Goal: Information Seeking & Learning: Understand process/instructions

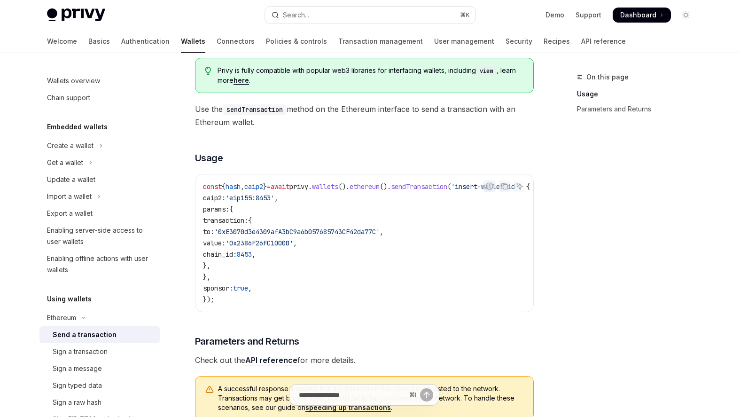
scroll to position [98, 0]
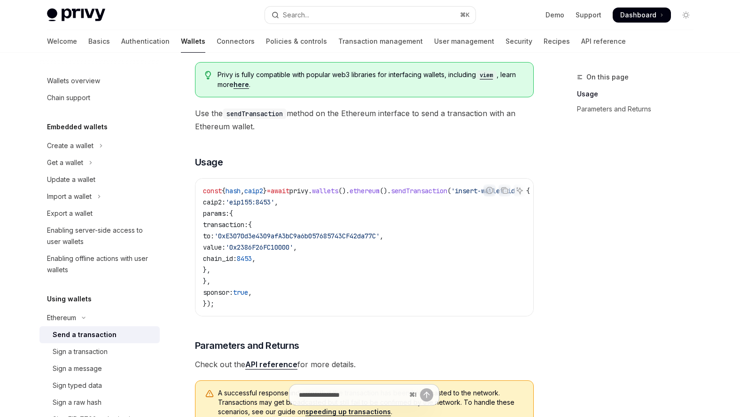
click at [575, 277] on div "On this page Usage Parameters and Returns" at bounding box center [629, 243] width 143 height 345
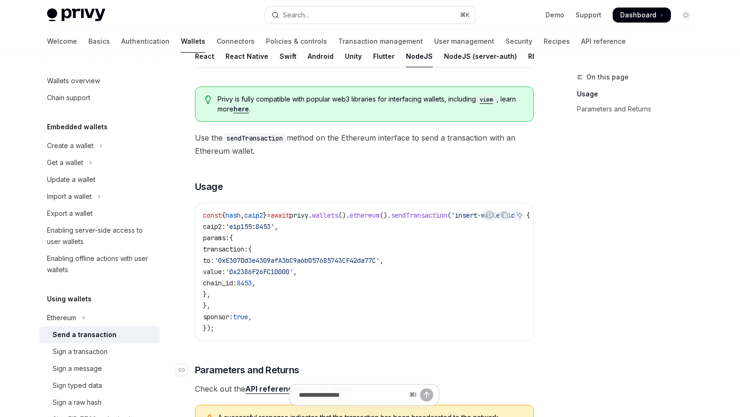
scroll to position [75, 0]
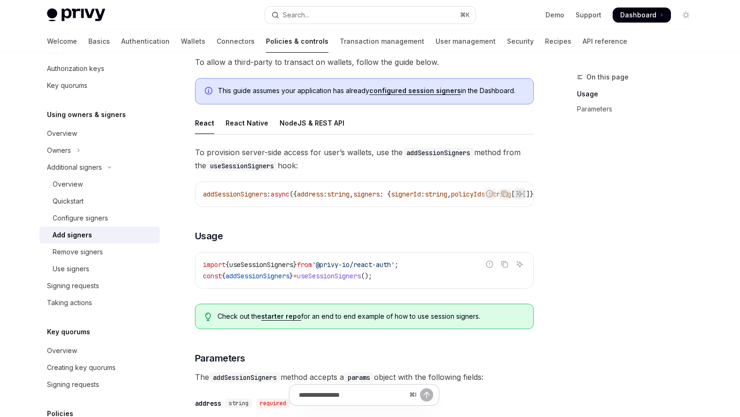
scroll to position [63, 0]
click at [280, 117] on div "NodeJS & REST API" at bounding box center [311, 122] width 65 height 22
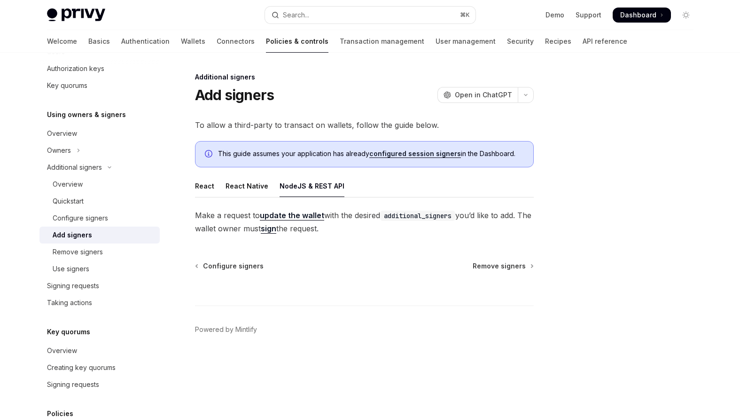
click at [399, 318] on footer "Powered by Mintlify" at bounding box center [364, 345] width 339 height 81
click at [205, 182] on div "React" at bounding box center [204, 186] width 19 height 22
type textarea "*"
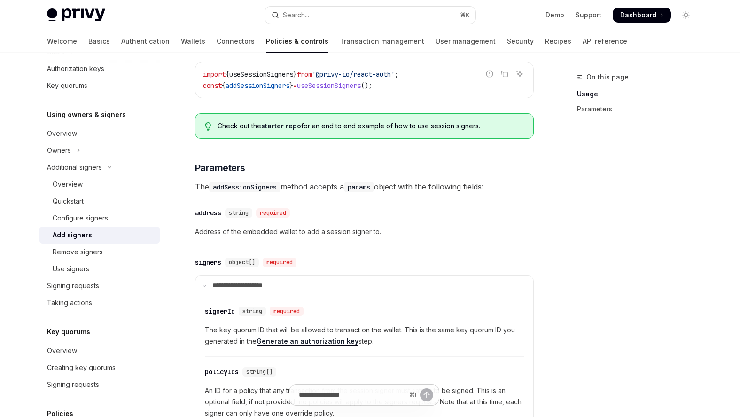
scroll to position [252, 0]
